Goal: Information Seeking & Learning: Learn about a topic

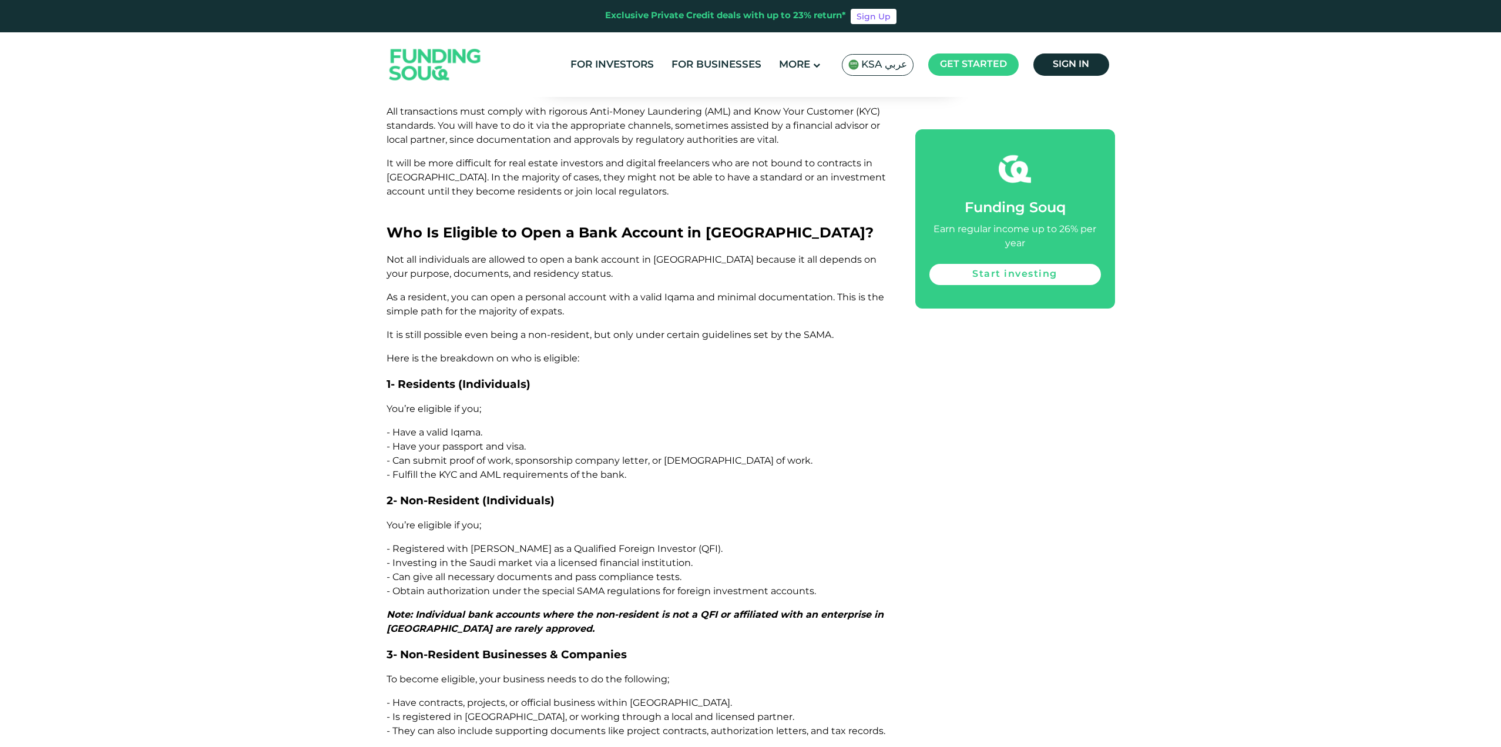
scroll to position [1456, 0]
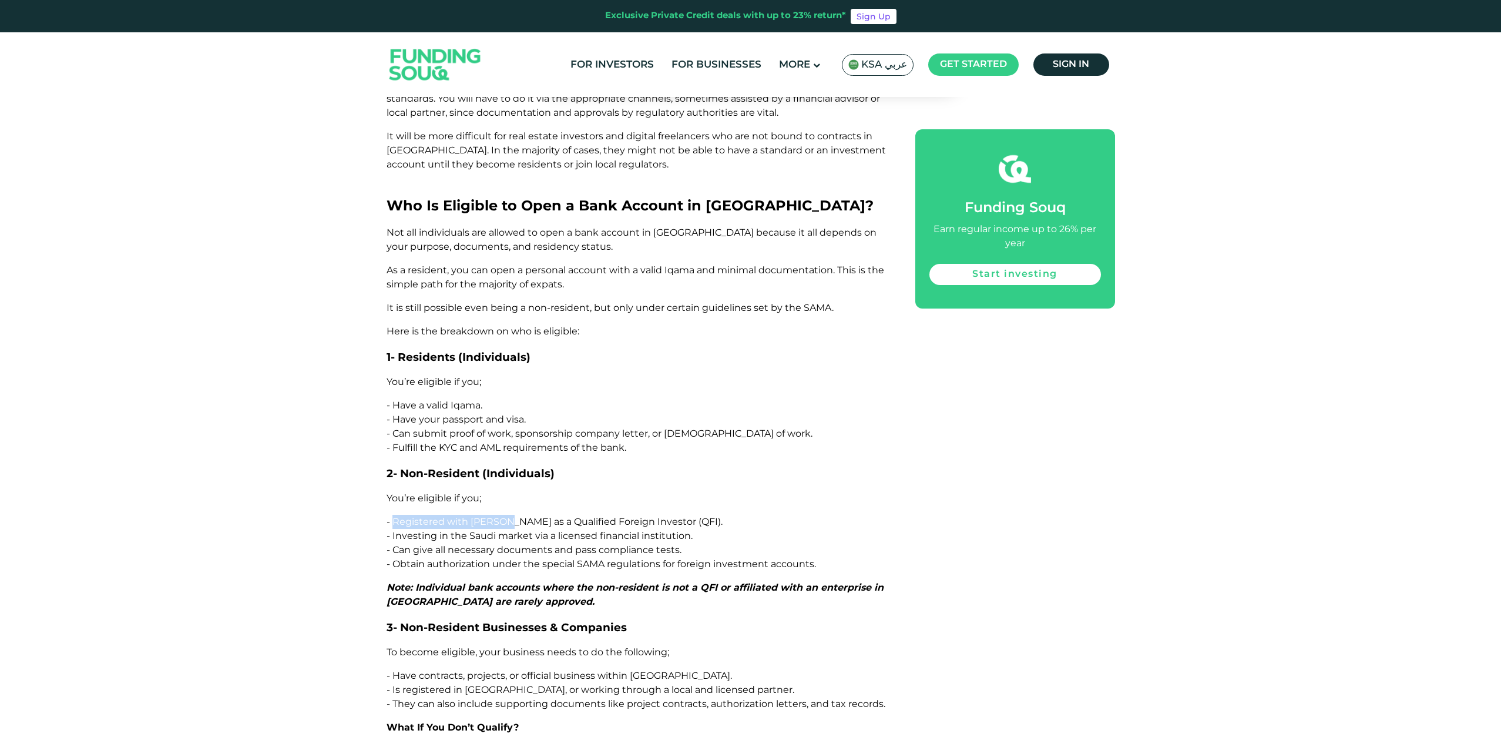
drag, startPoint x: 395, startPoint y: 468, endPoint x: 509, endPoint y: 462, distance: 114.2
click at [509, 516] on span "- Registered with [PERSON_NAME] as a Qualified Foreign Investor (QFI)." at bounding box center [555, 521] width 336 height 11
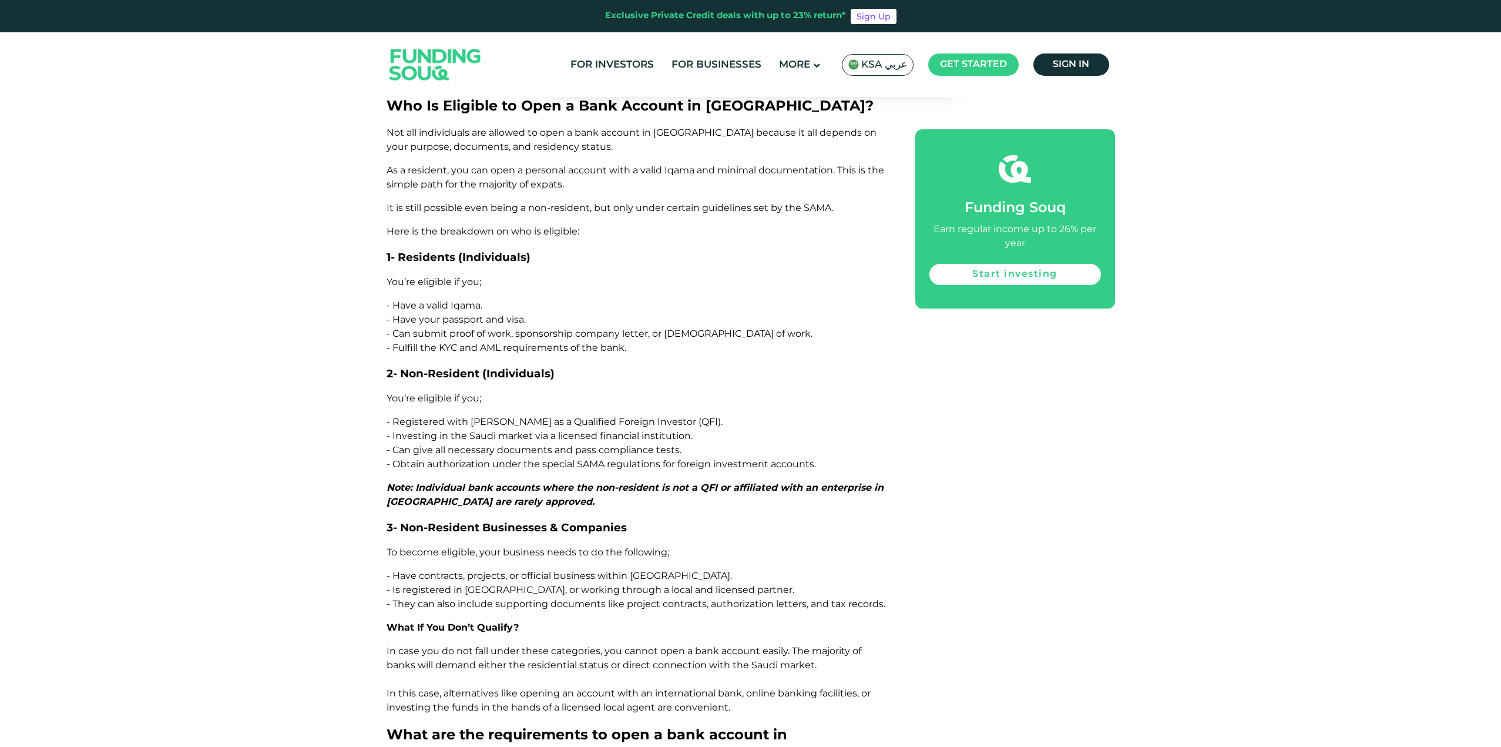
scroll to position [1632, 0]
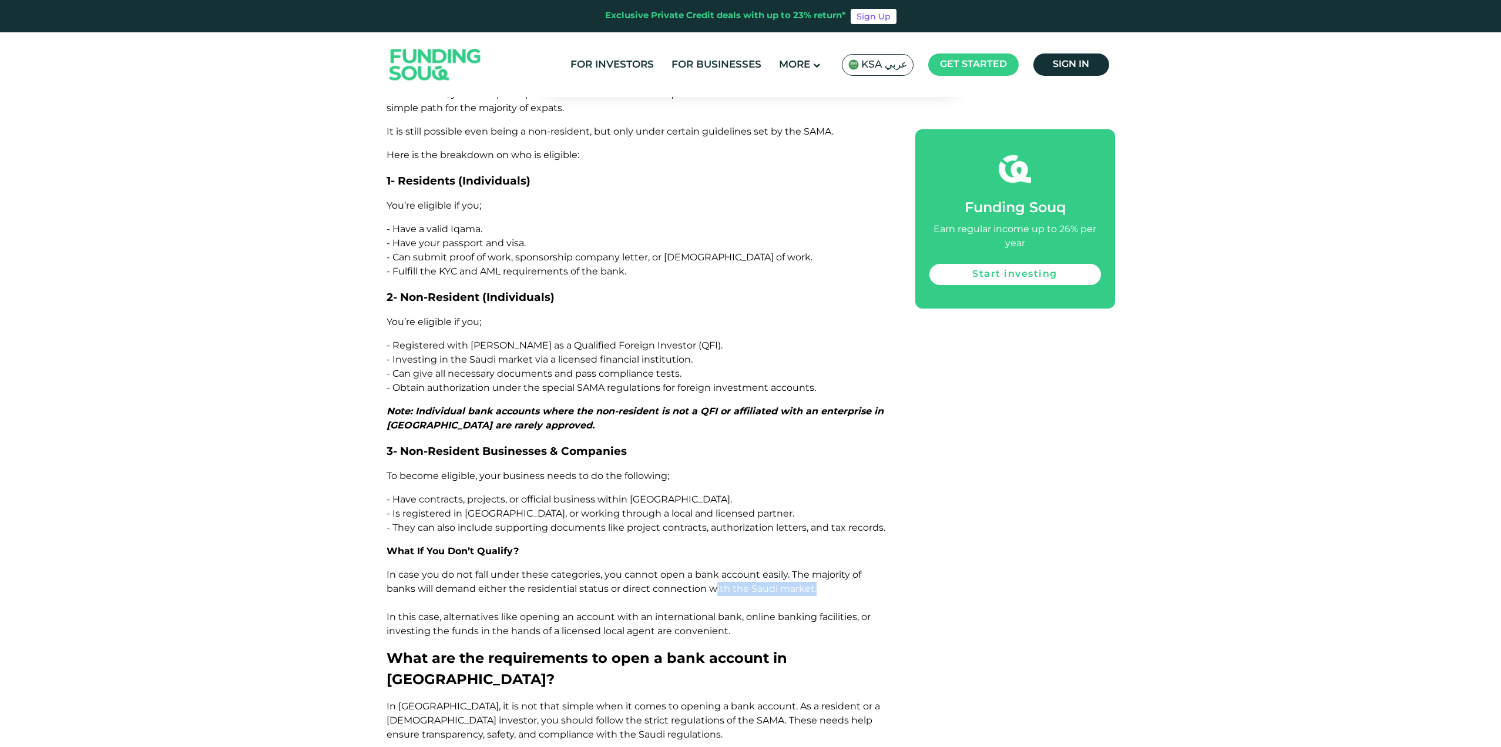
drag, startPoint x: 815, startPoint y: 529, endPoint x: 713, endPoint y: 535, distance: 102.4
click at [713, 568] on p "In case you do not fall under these categories, you cannot open a bank account …" at bounding box center [638, 603] width 502 height 71
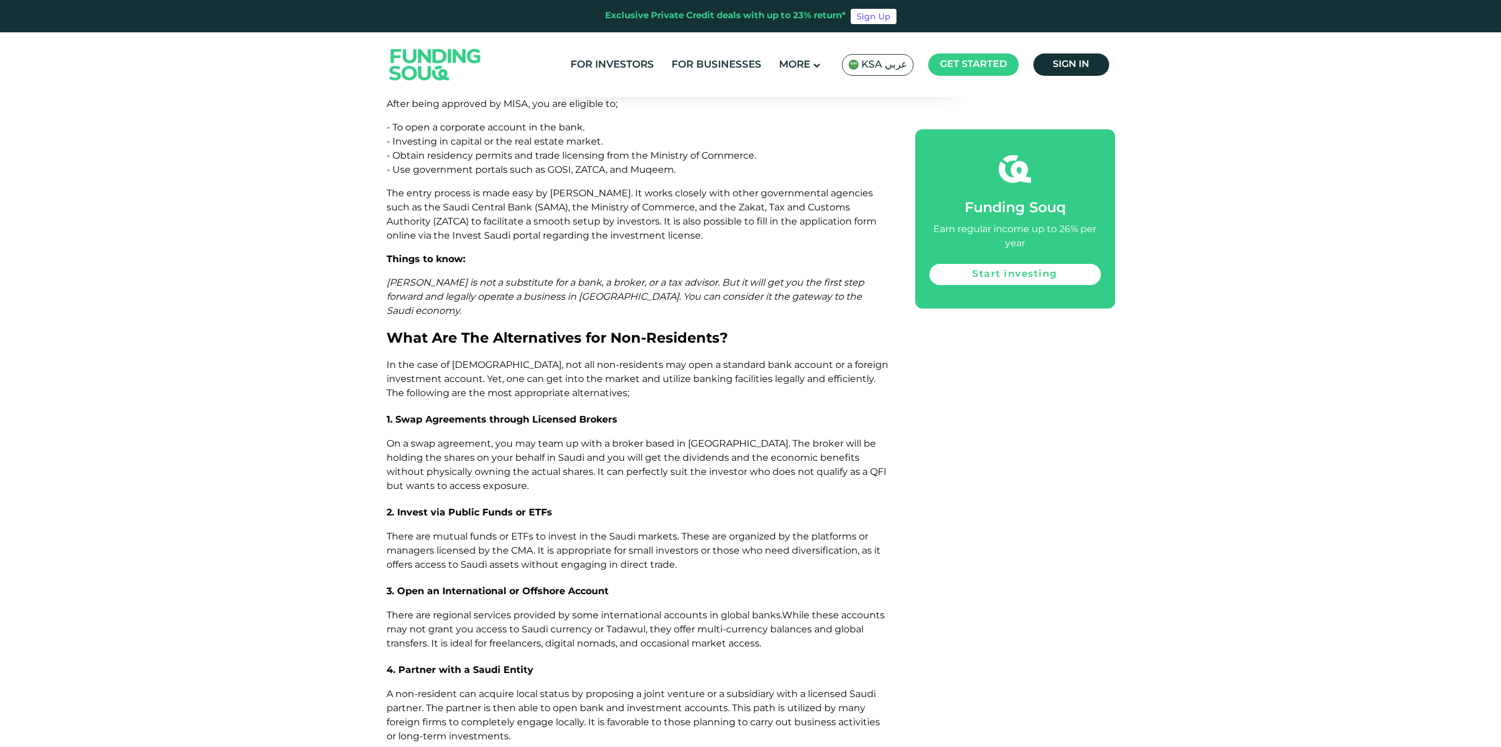
scroll to position [4159, 0]
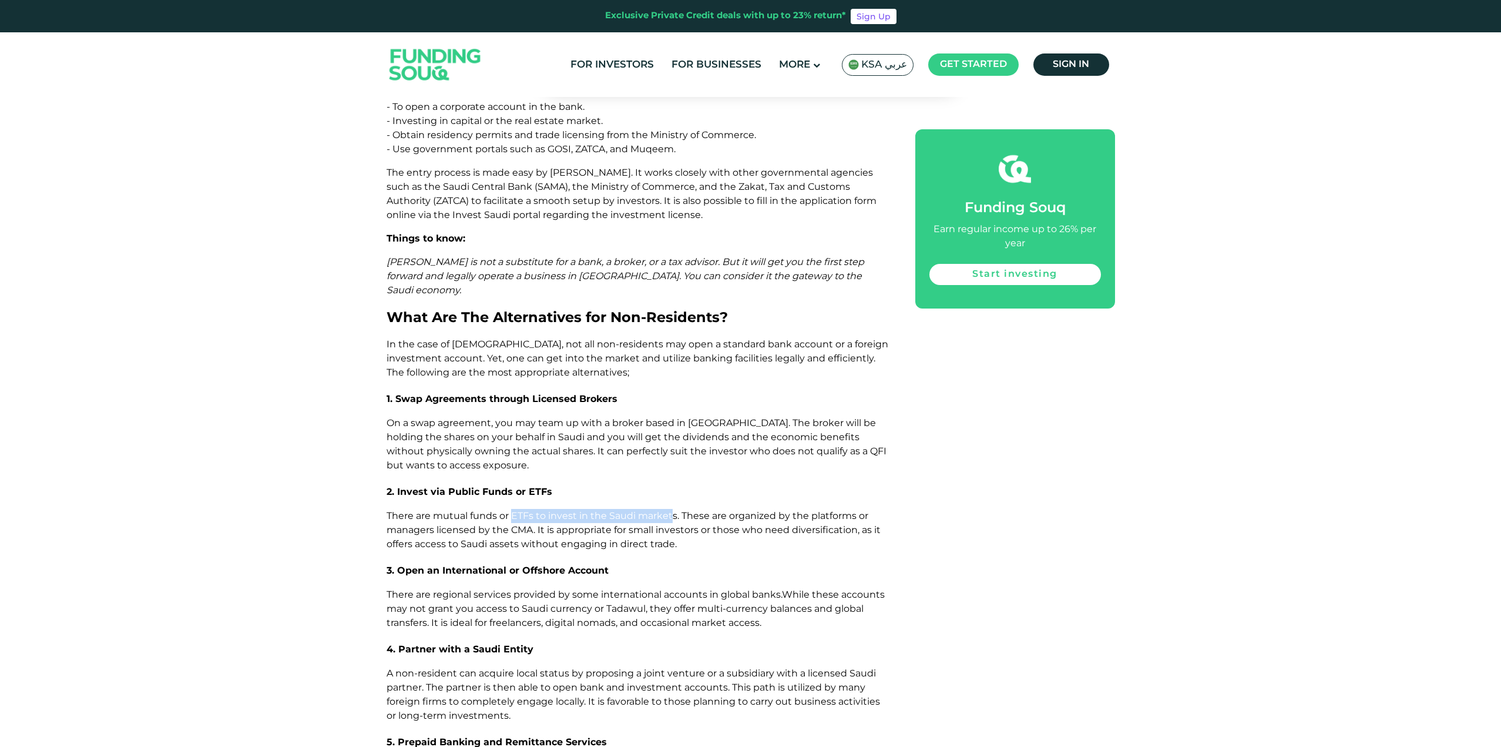
drag, startPoint x: 673, startPoint y: 367, endPoint x: 512, endPoint y: 365, distance: 160.4
click at [512, 510] on span "There are mutual funds or ETFs to invest in the Saudi markets. These are organi…" at bounding box center [634, 529] width 494 height 39
copy span "ETFs to invest in the Saudi market"
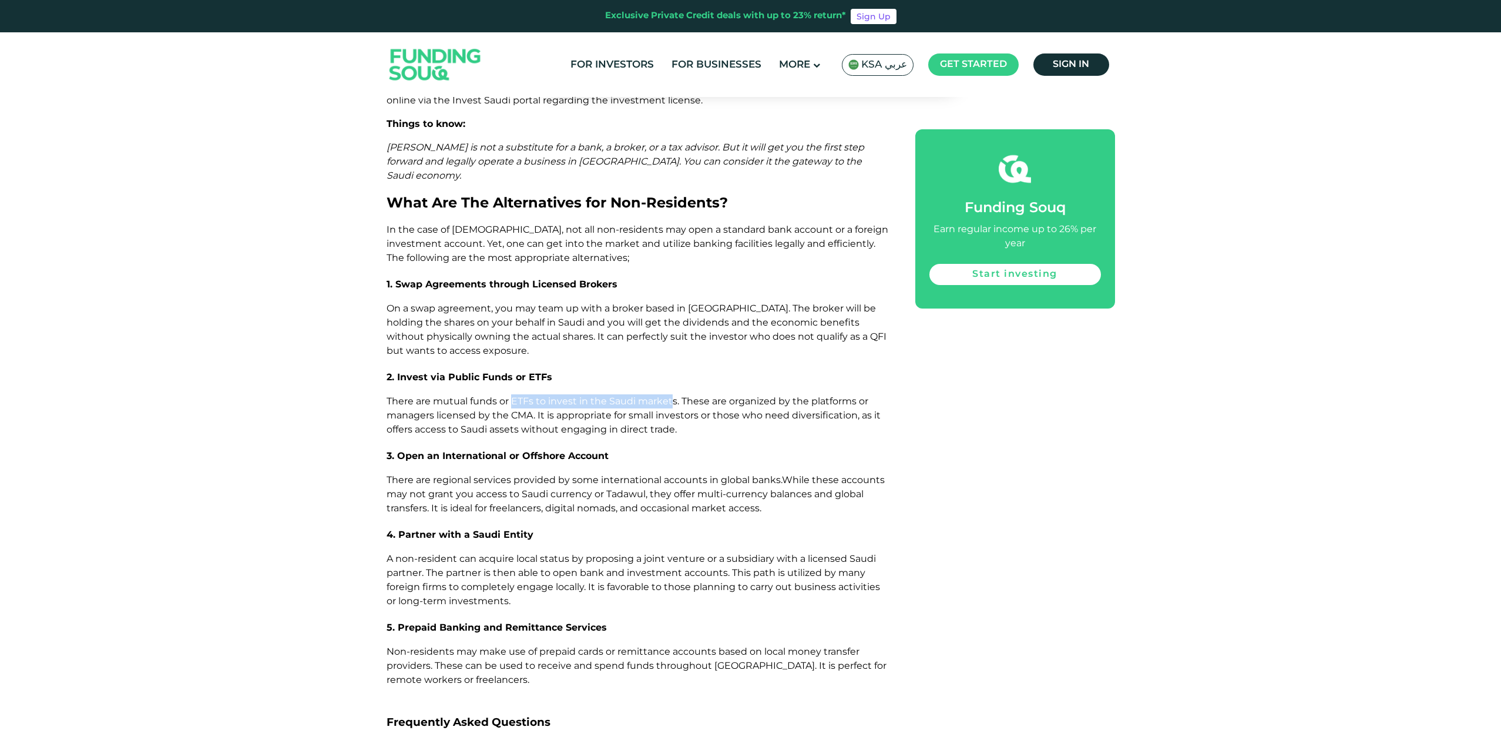
scroll to position [4277, 0]
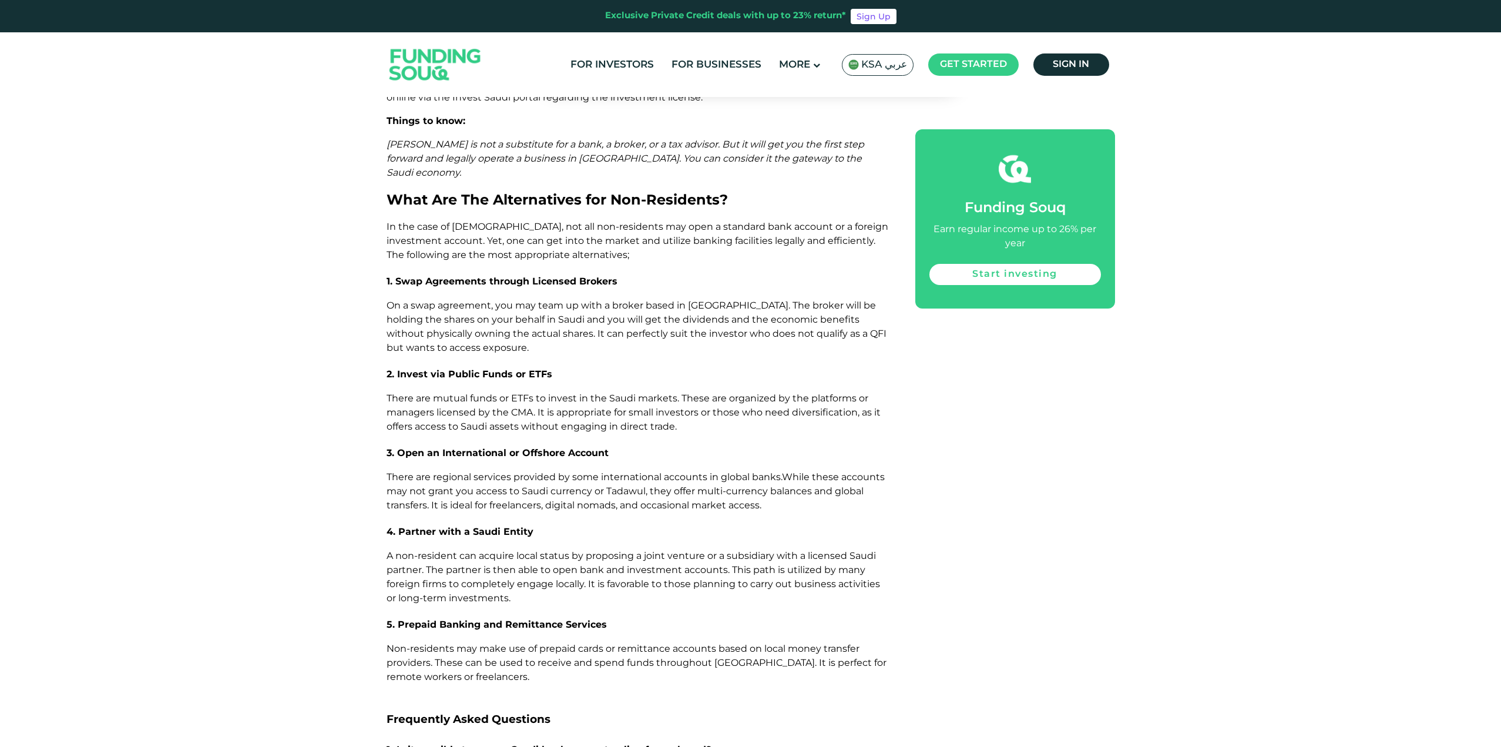
click at [559, 393] on span "There are mutual funds or ETFs to invest in the Saudi markets. These are organi…" at bounding box center [634, 412] width 494 height 39
drag, startPoint x: 514, startPoint y: 248, endPoint x: 529, endPoint y: 267, distance: 24.6
click at [529, 393] on span "There are mutual funds or ETFs to invest in the Saudi markets. These are organi…" at bounding box center [634, 412] width 494 height 39
copy span "ETFs to invest in the Saudi markets. These are organized by the platforms or ma…"
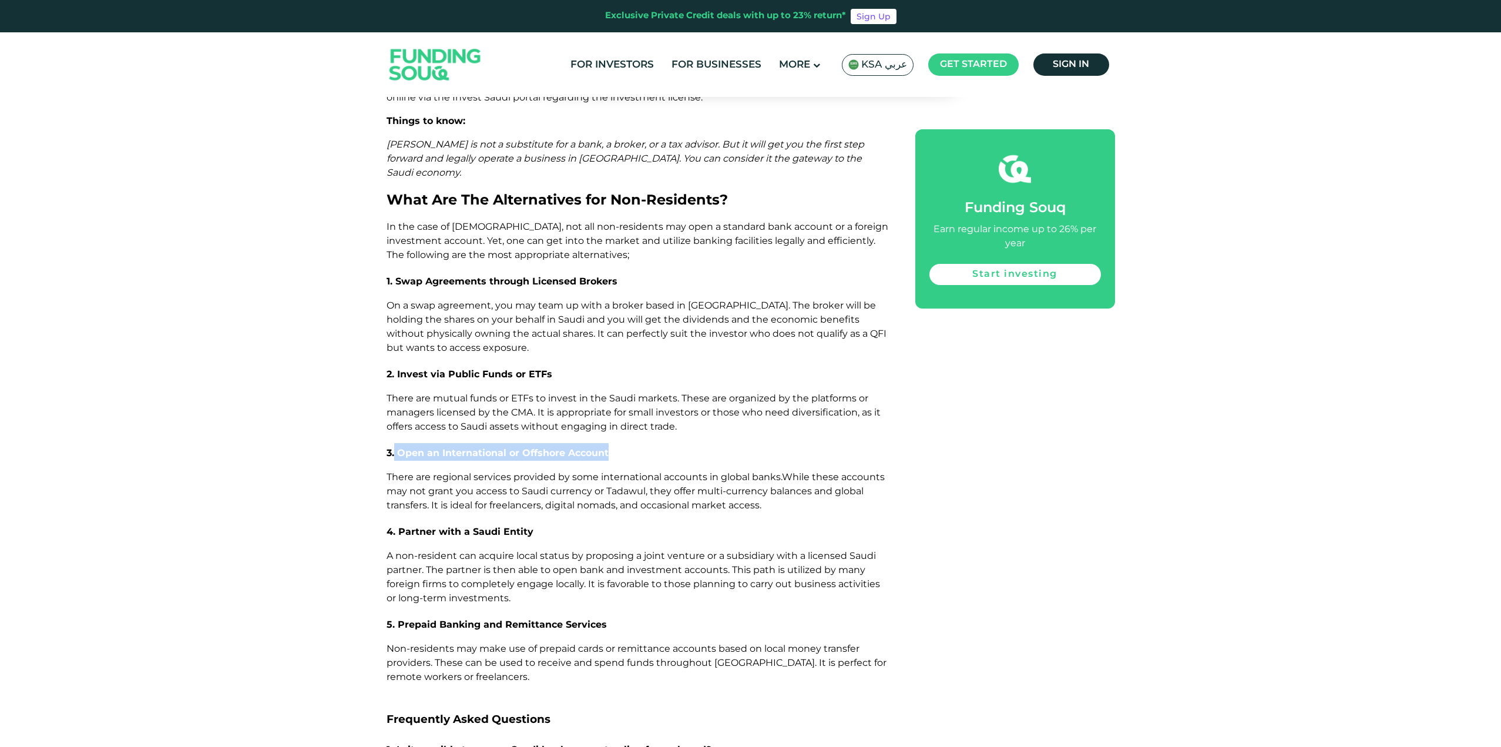
drag, startPoint x: 395, startPoint y: 303, endPoint x: 611, endPoint y: 303, distance: 215.1
click at [611, 443] on h3 "3. Open an International or Offshore Account" at bounding box center [638, 452] width 502 height 18
copy span "Open an International or Offshore Account"
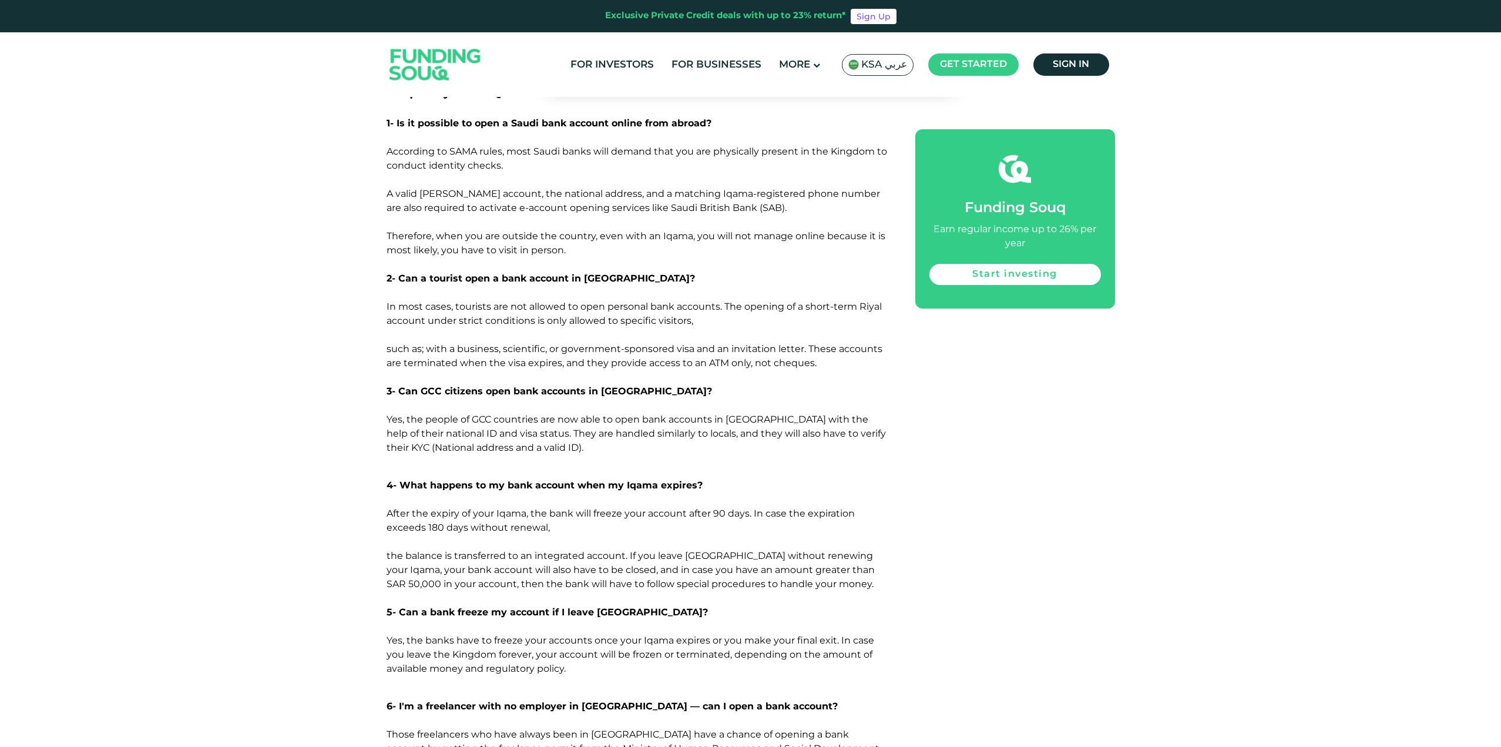
scroll to position [5041, 0]
